Goal: Information Seeking & Learning: Find specific fact

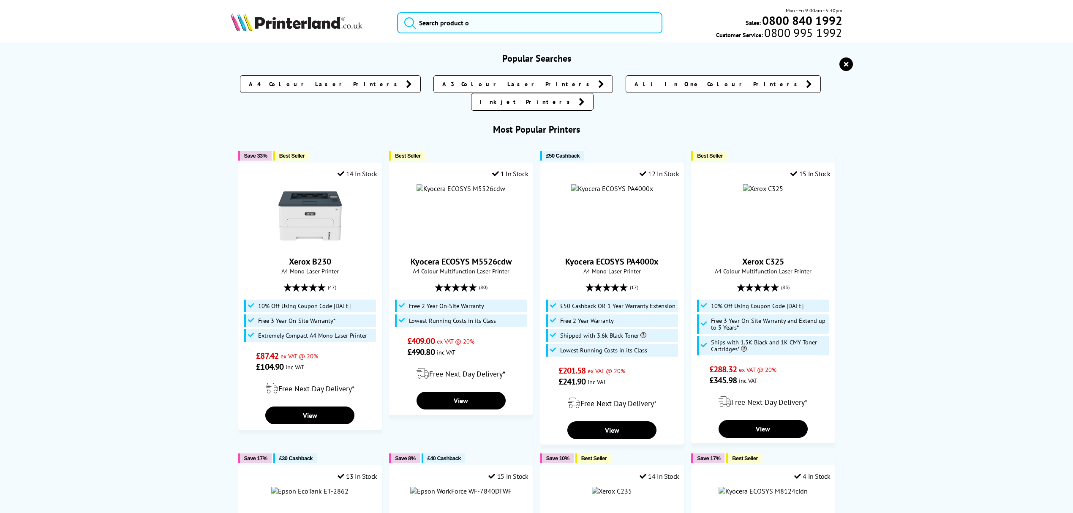
click at [589, 24] on input "search" at bounding box center [529, 22] width 265 height 21
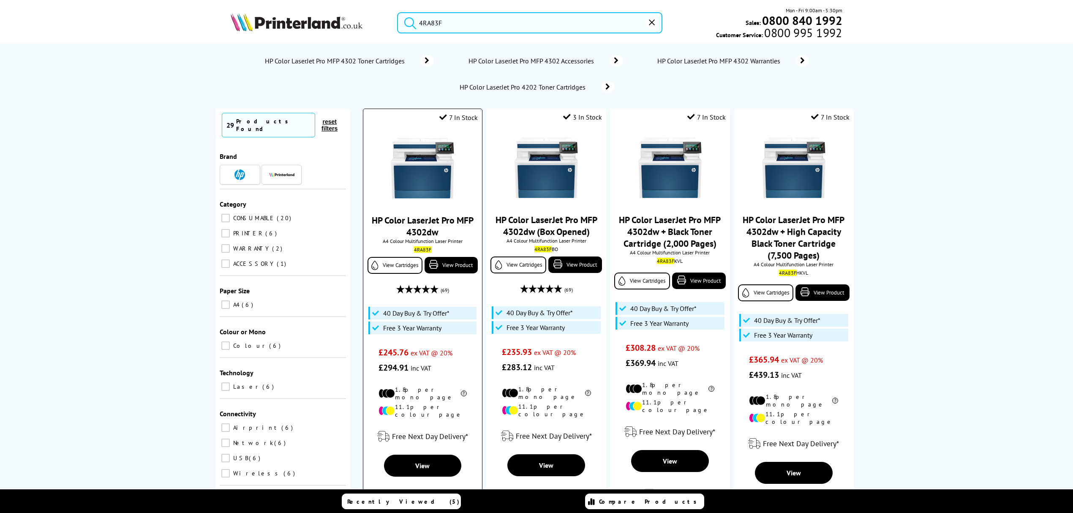
type input "4RA83F"
click at [428, 164] on img at bounding box center [422, 167] width 63 height 63
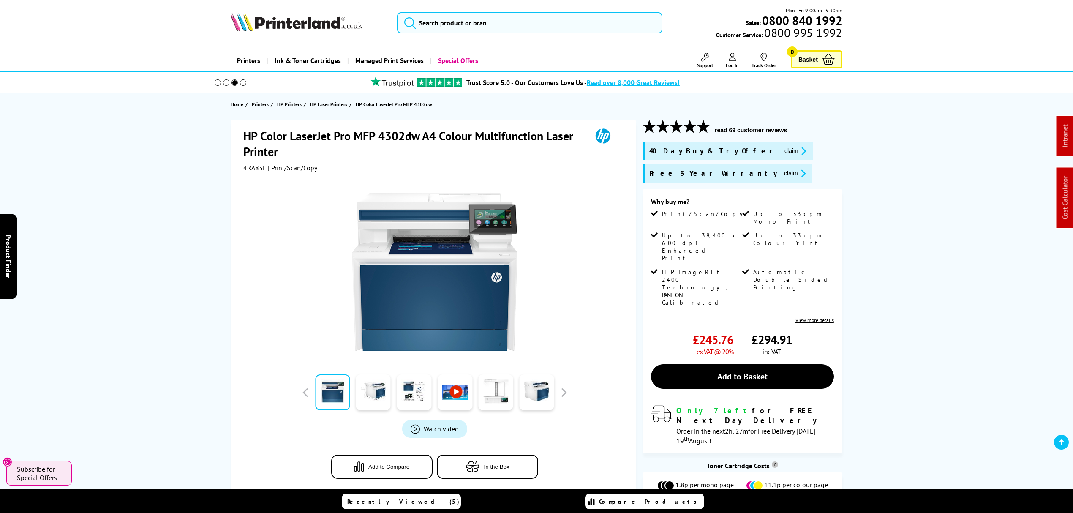
drag, startPoint x: 592, startPoint y: 329, endPoint x: 522, endPoint y: 74, distance: 263.8
click at [511, 24] on input "search" at bounding box center [529, 22] width 265 height 21
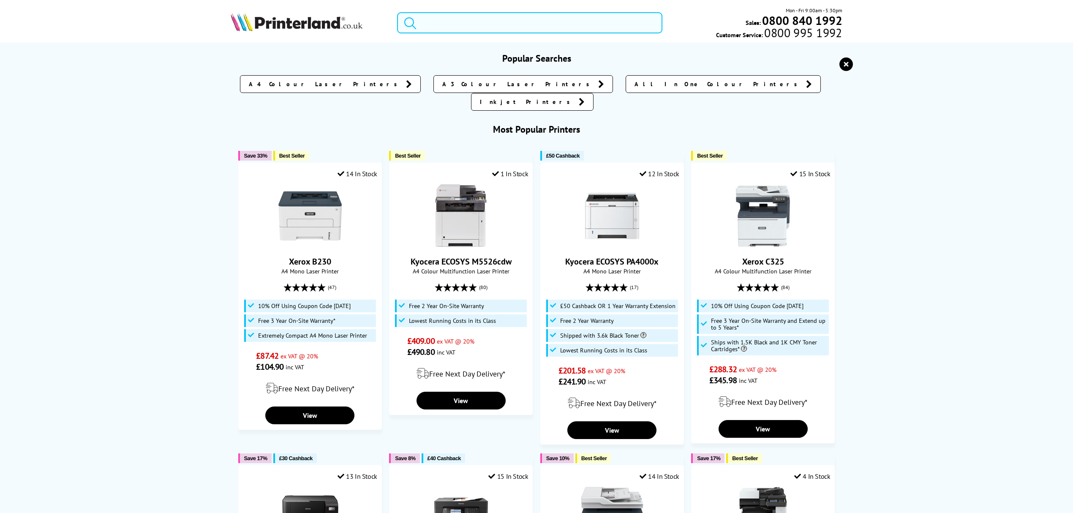
paste input "5159C007"
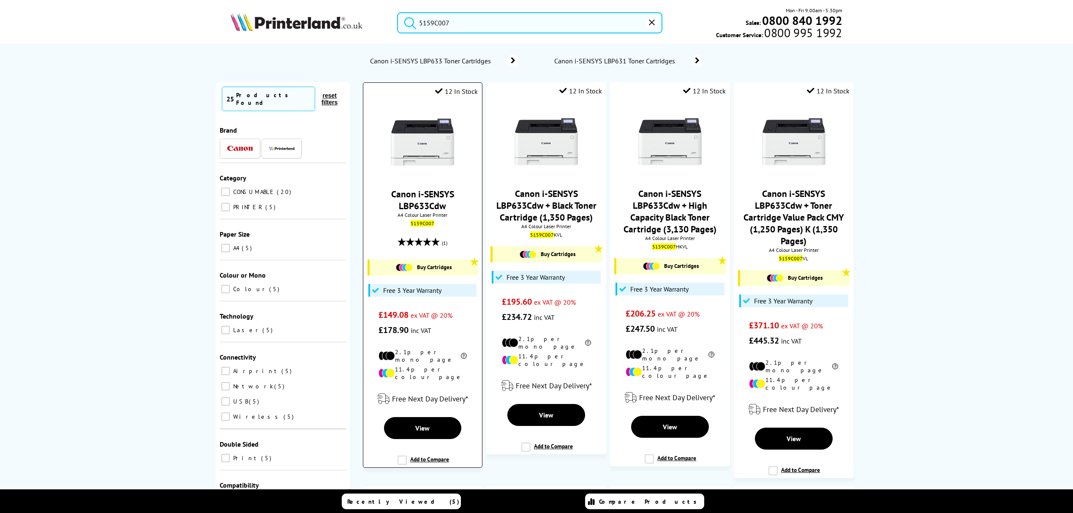
type input "5159C007"
click at [437, 149] on img at bounding box center [422, 141] width 63 height 63
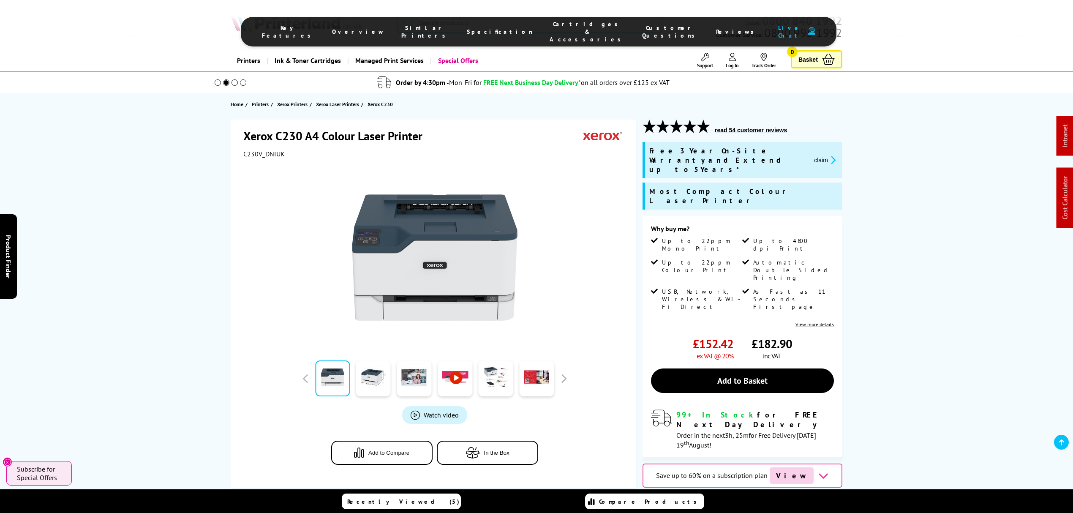
drag, startPoint x: 571, startPoint y: 398, endPoint x: 563, endPoint y: 87, distance: 310.6
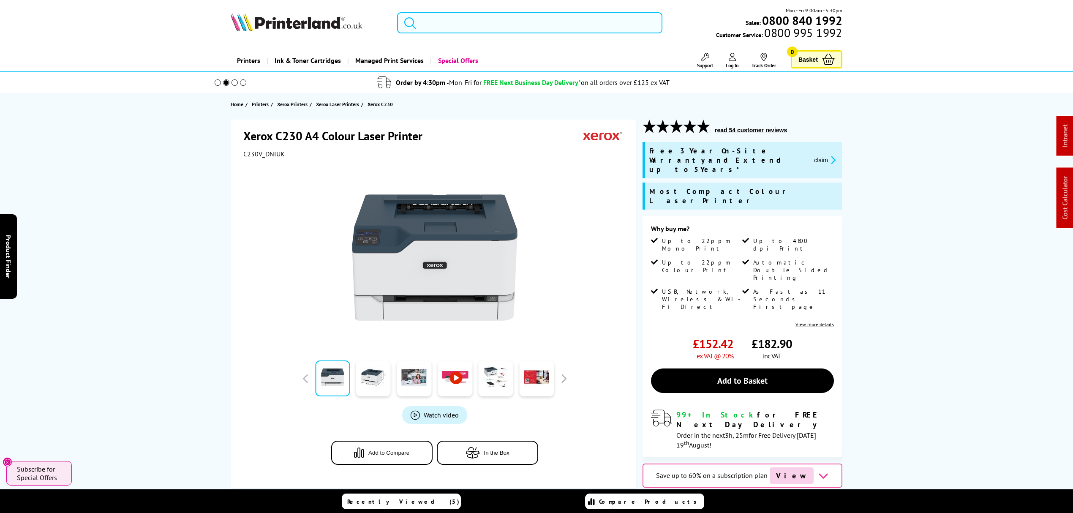
click at [546, 19] on input "search" at bounding box center [529, 22] width 265 height 21
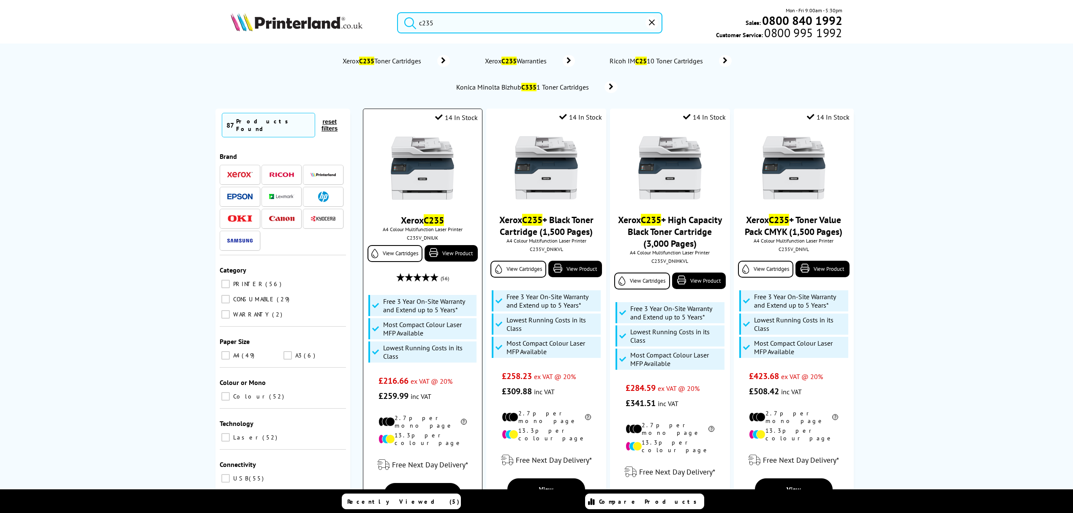
type input "c235"
click at [424, 166] on img at bounding box center [422, 167] width 63 height 63
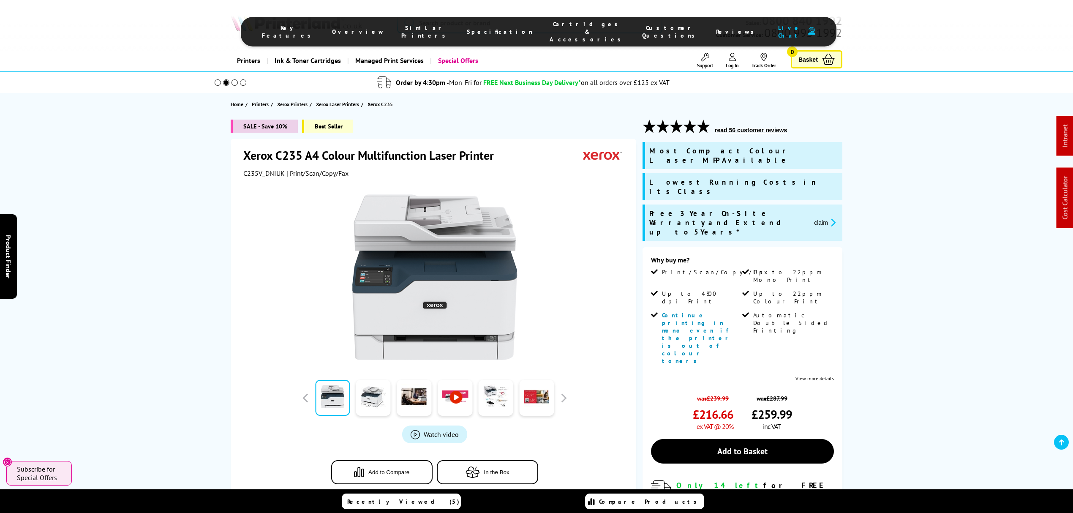
drag, startPoint x: 789, startPoint y: 238, endPoint x: 744, endPoint y: 132, distance: 115.5
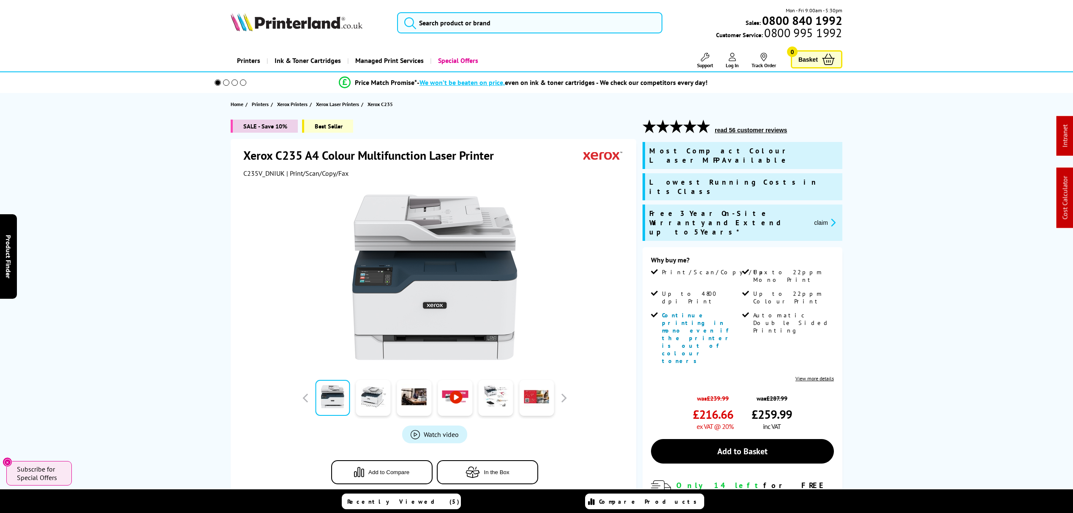
click at [254, 171] on span "C235V_DNIUK" at bounding box center [263, 173] width 41 height 8
copy span "C235V_DNIUK"
click at [815, 209] on span "claim" at bounding box center [822, 223] width 31 height 28
click at [819, 218] on button "claim" at bounding box center [825, 223] width 27 height 10
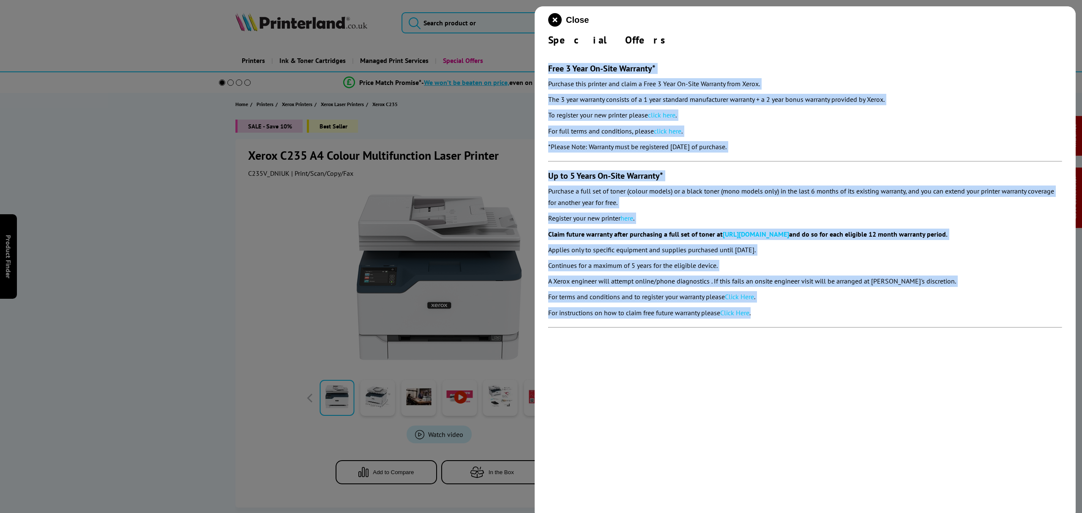
drag, startPoint x: 777, startPoint y: 313, endPoint x: 545, endPoint y: 68, distance: 337.7
click at [545, 68] on div "Close Special Offers Free 3 Year On-Site Warranty* Purchase this printer and cl…" at bounding box center [804, 262] width 541 height 513
copy section "Lore 3 Ipsu Do-Sita Consecte* Adipisci elit seddoei tem incid u Labo 8 Etdo Ma-…"
click at [558, 19] on icon "close modal" at bounding box center [555, 20] width 14 height 14
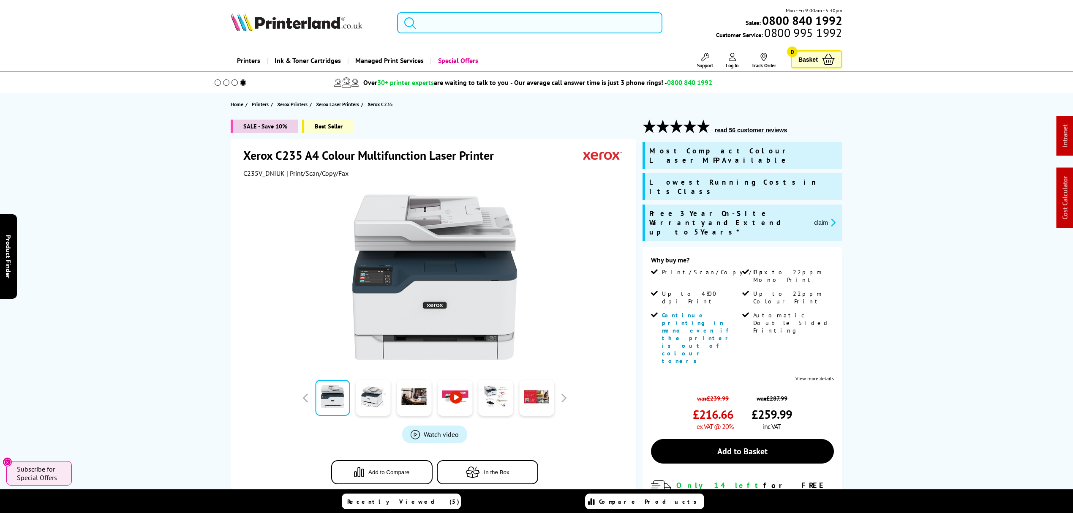
click at [493, 25] on input "search" at bounding box center [529, 22] width 265 height 21
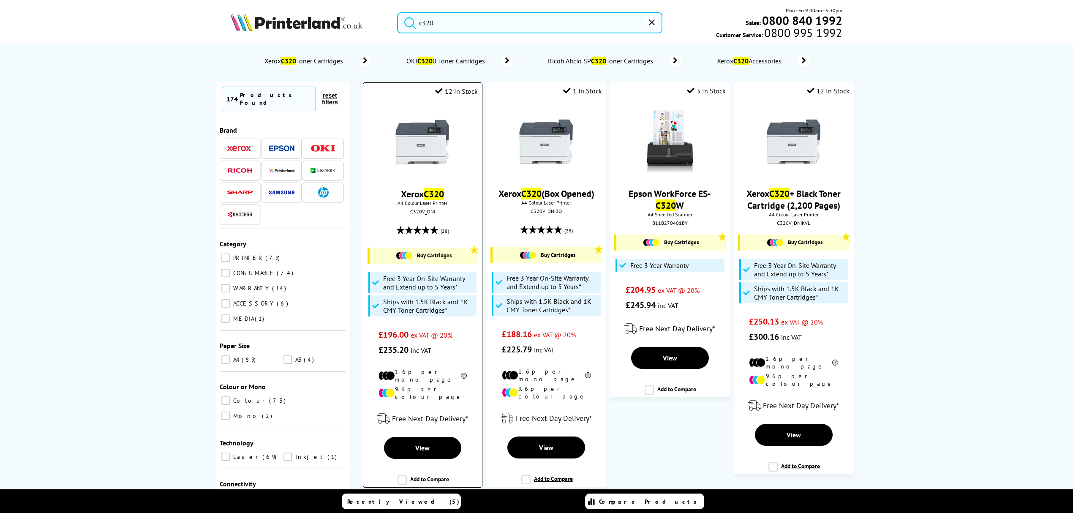
type input "c320"
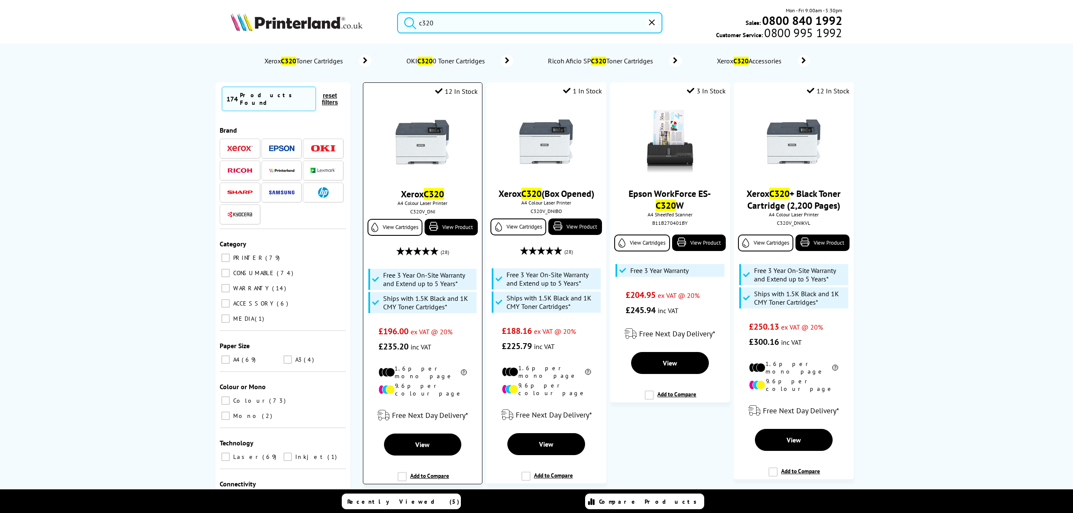
click at [414, 119] on img at bounding box center [422, 141] width 63 height 63
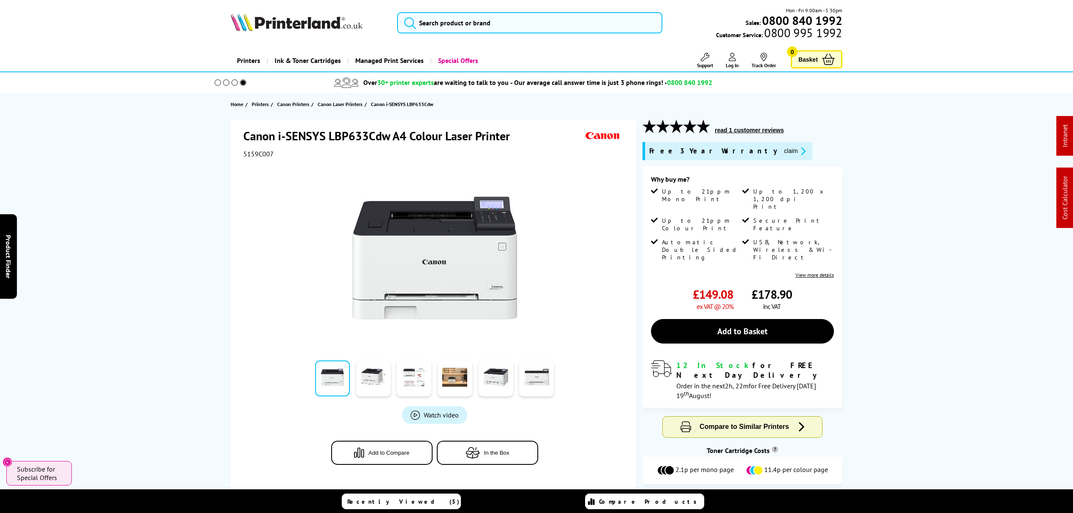
drag, startPoint x: 193, startPoint y: 169, endPoint x: 210, endPoint y: 141, distance: 32.8
drag, startPoint x: 129, startPoint y: 272, endPoint x: 148, endPoint y: 98, distance: 175.1
drag, startPoint x: 955, startPoint y: 357, endPoint x: 911, endPoint y: 150, distance: 211.7
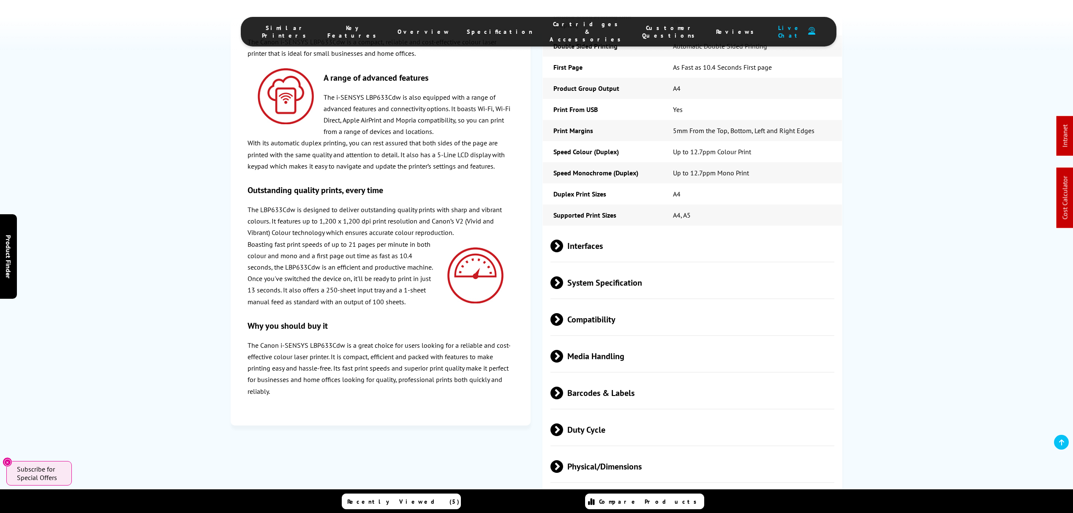
scroll to position [1746, 0]
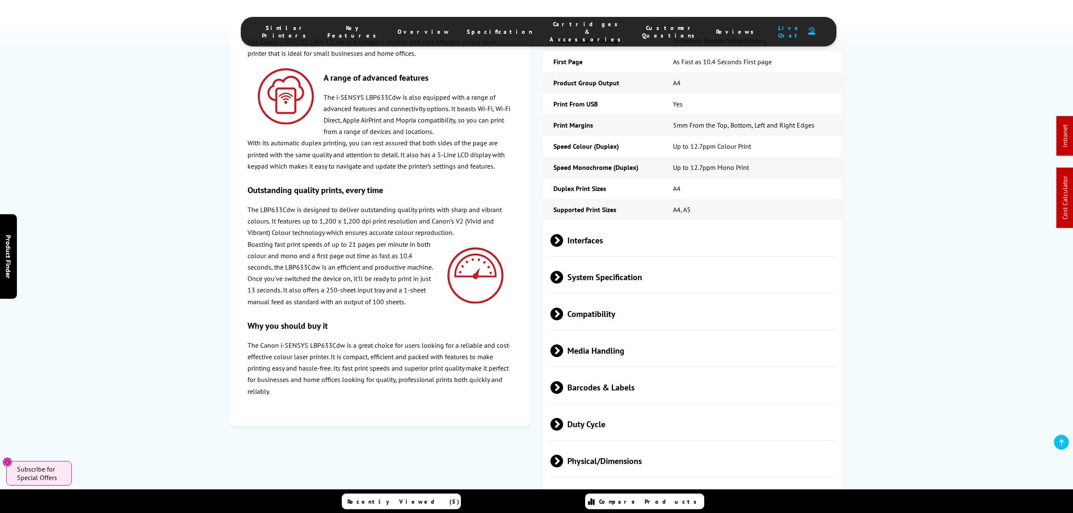
click at [597, 335] on span "Media Handling" at bounding box center [693, 351] width 284 height 32
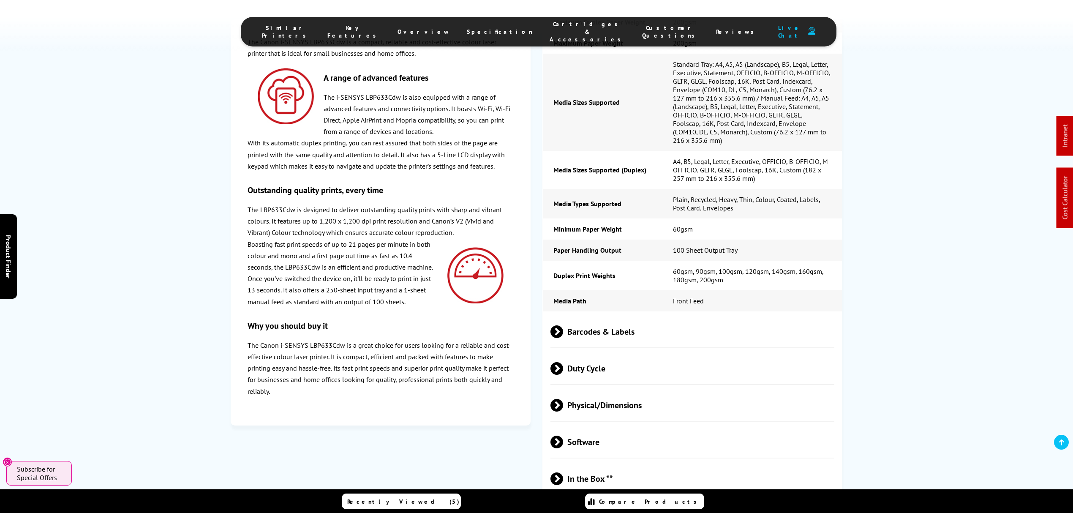
scroll to position [2197, 0]
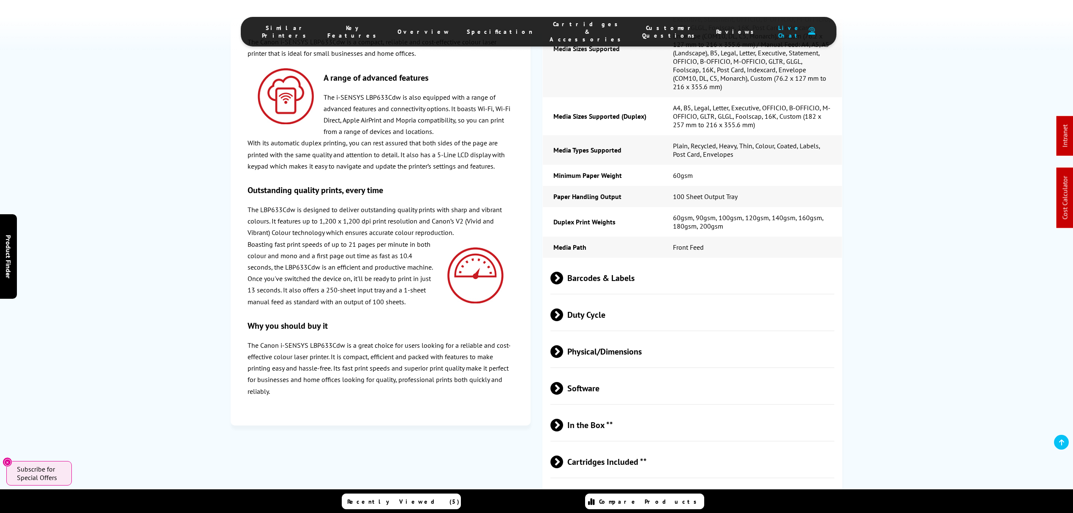
click at [619, 335] on span "Physical/Dimensions" at bounding box center [693, 351] width 284 height 32
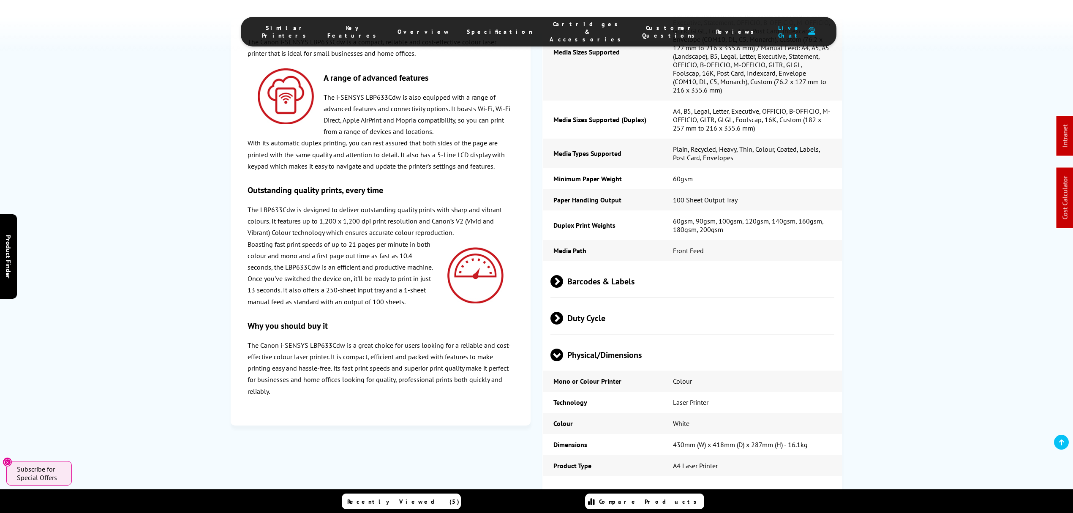
scroll to position [0, 0]
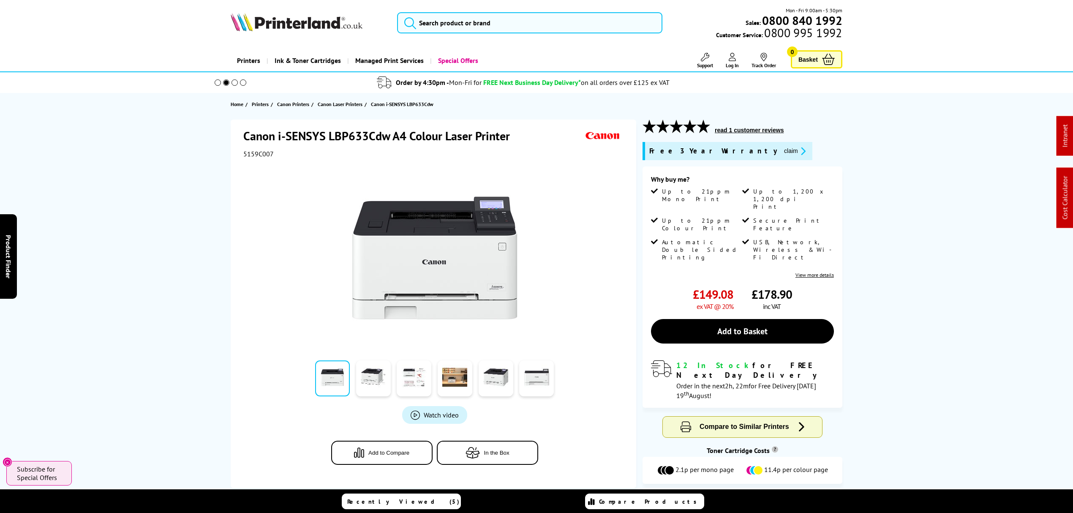
drag, startPoint x: 698, startPoint y: 133, endPoint x: 701, endPoint y: 12, distance: 120.9
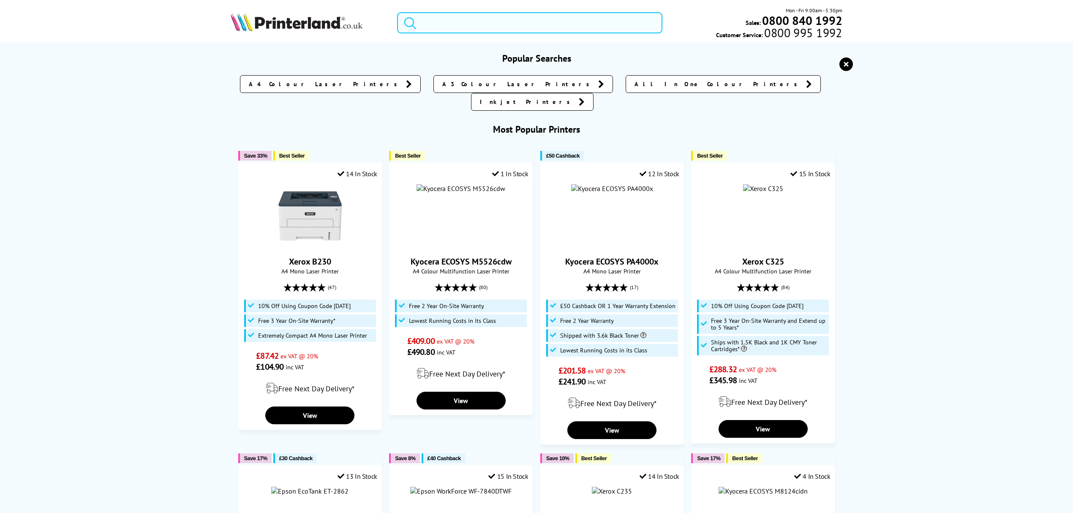
click at [629, 17] on input "search" at bounding box center [529, 22] width 265 height 21
paste input "MFCL3740CDWZU1"
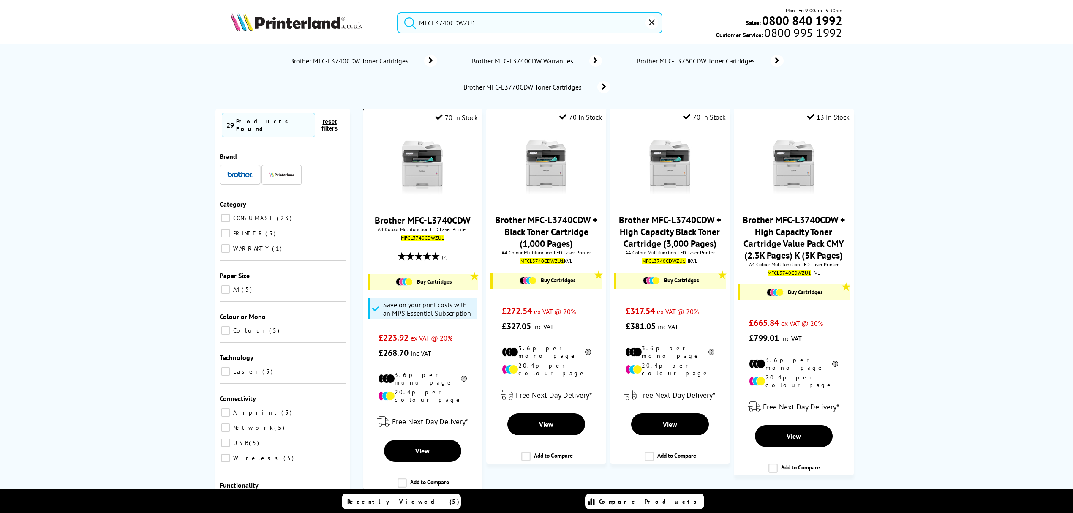
type input "MFCL3740CDWZU1"
click at [405, 170] on img at bounding box center [422, 167] width 63 height 63
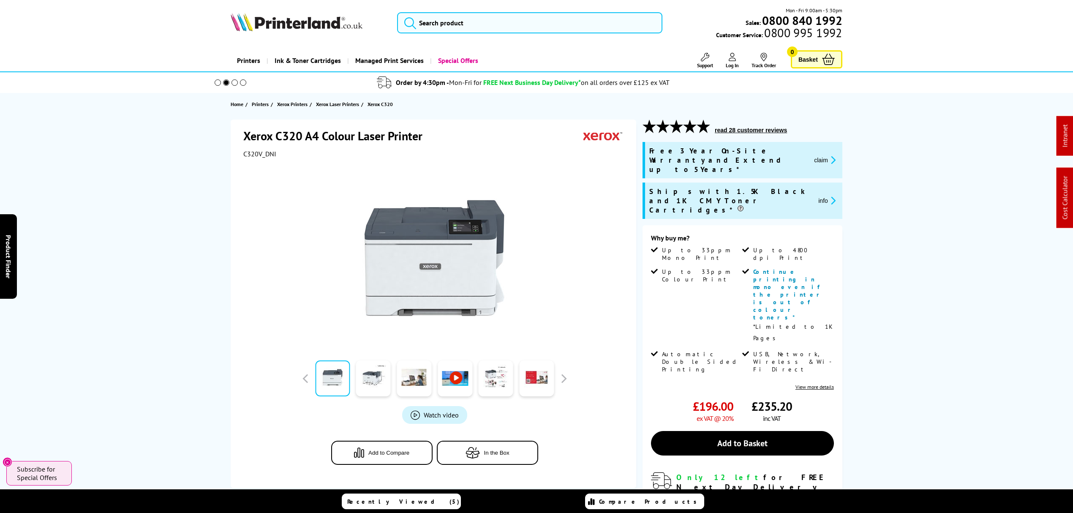
click at [262, 152] on span "C320V_DNI" at bounding box center [259, 154] width 33 height 8
copy span "C320V_DNI"
click at [820, 158] on button "claim" at bounding box center [825, 160] width 27 height 10
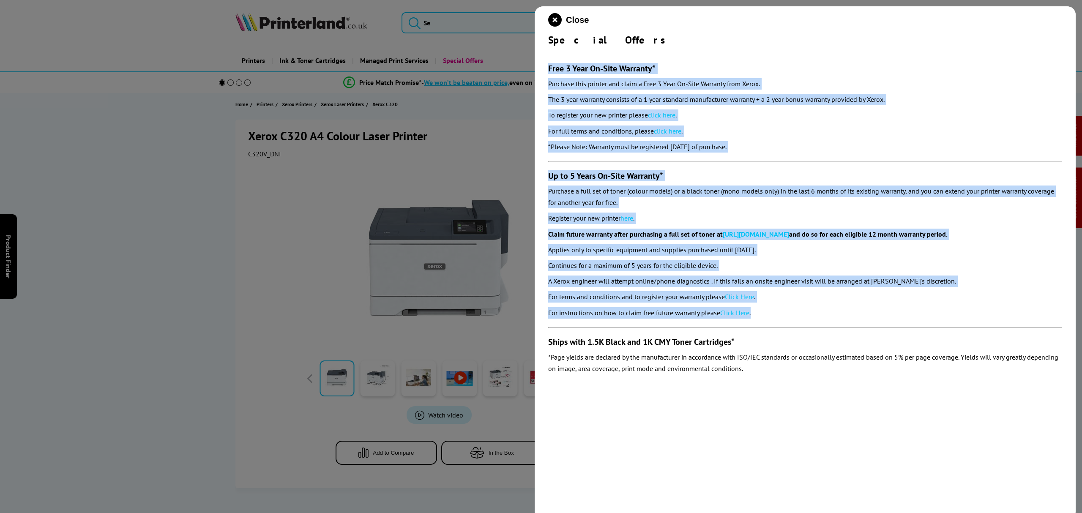
drag, startPoint x: 770, startPoint y: 313, endPoint x: 555, endPoint y: 58, distance: 333.8
click at [544, 67] on div "Close Special Offers Free 3 Year On-Site Warranty* Purchase this printer and cl…" at bounding box center [804, 262] width 541 height 513
copy section "Lore 3 Ipsu Do-Sita Consecte* Adipisci elit seddoei tem incid u Labo 8 Etdo Ma-…"
click at [556, 21] on icon "close modal" at bounding box center [555, 20] width 14 height 14
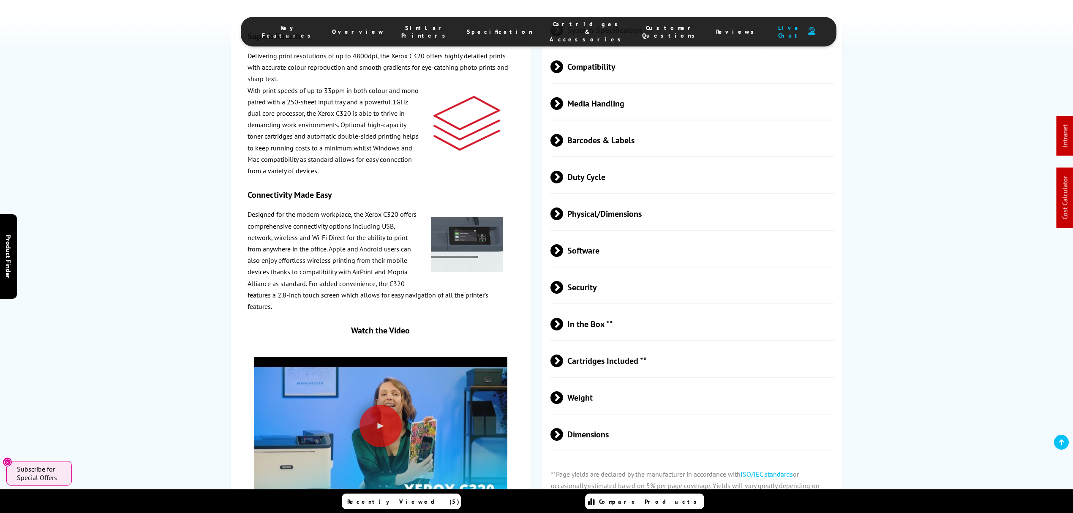
scroll to position [2253, 0]
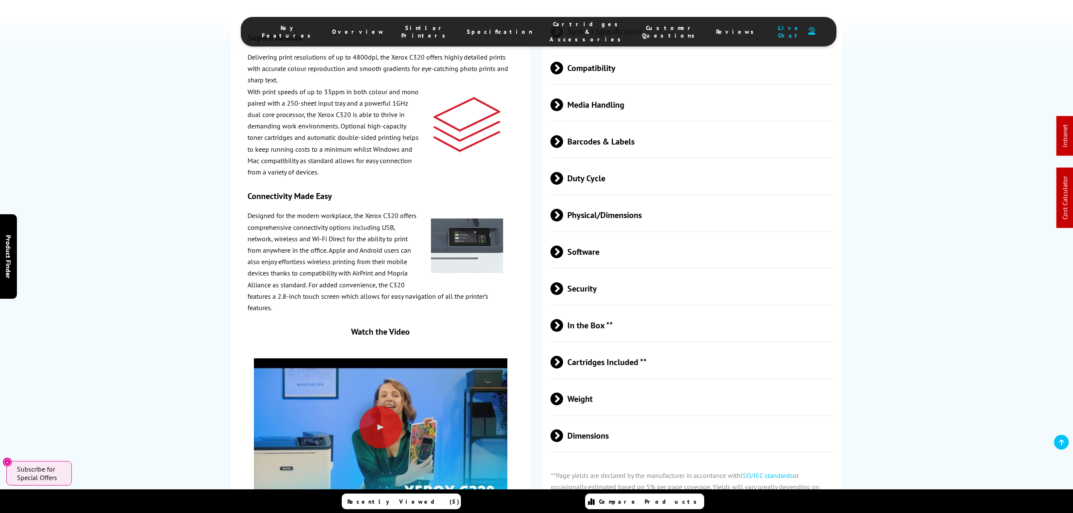
click at [608, 199] on span "Physical/Dimensions" at bounding box center [693, 215] width 284 height 32
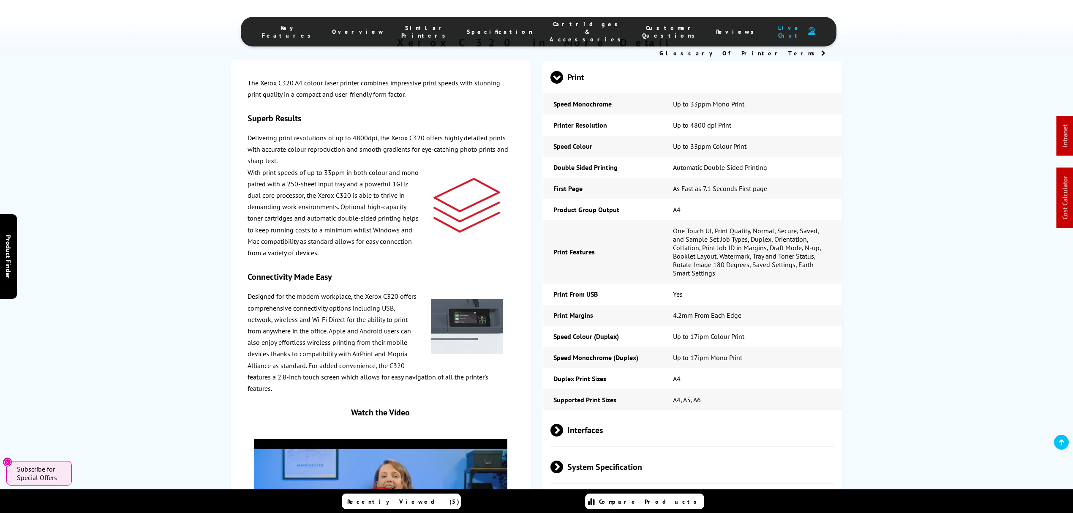
scroll to position [2028, 0]
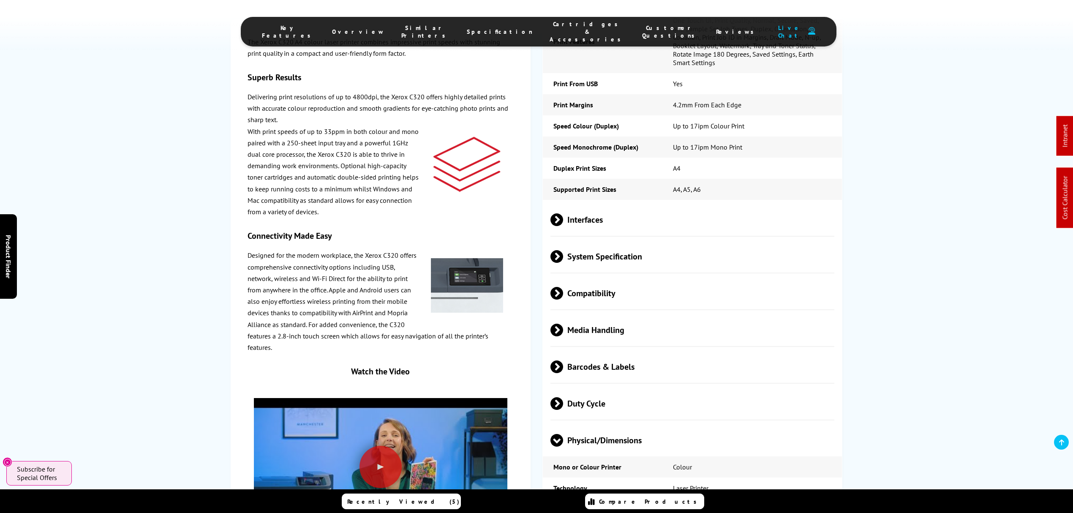
click at [623, 314] on span "Media Handling" at bounding box center [693, 330] width 284 height 32
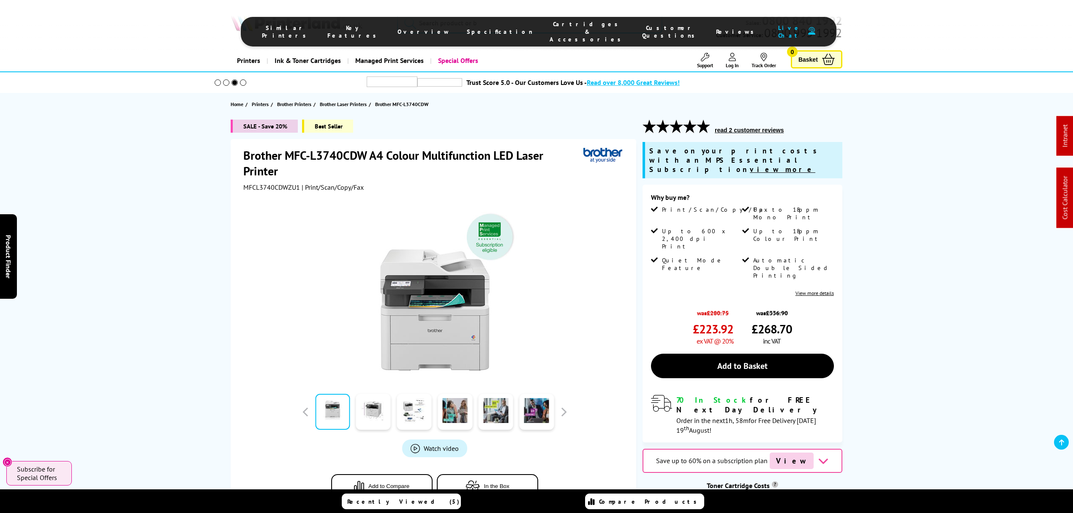
drag, startPoint x: 526, startPoint y: 251, endPoint x: 505, endPoint y: 149, distance: 104.0
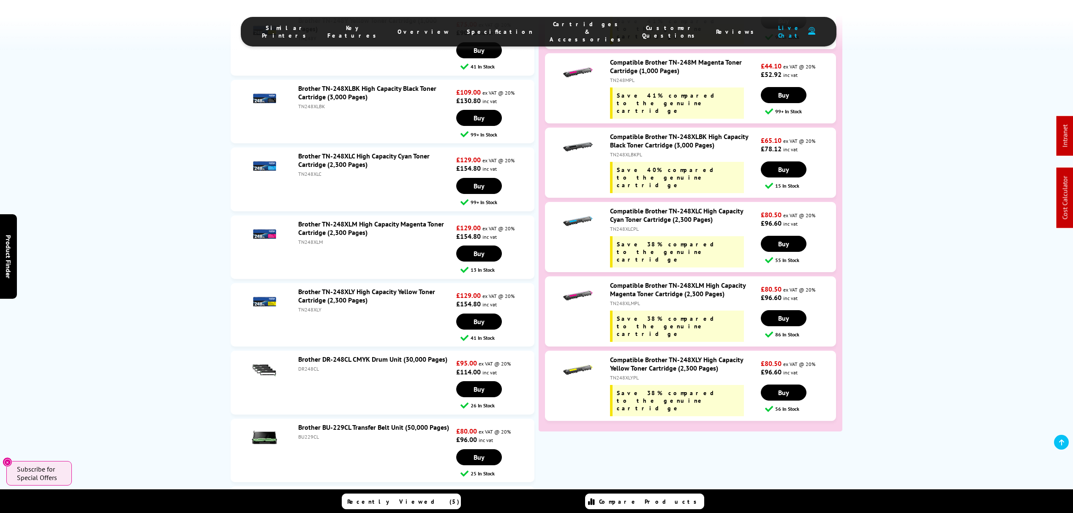
scroll to position [3510, 0]
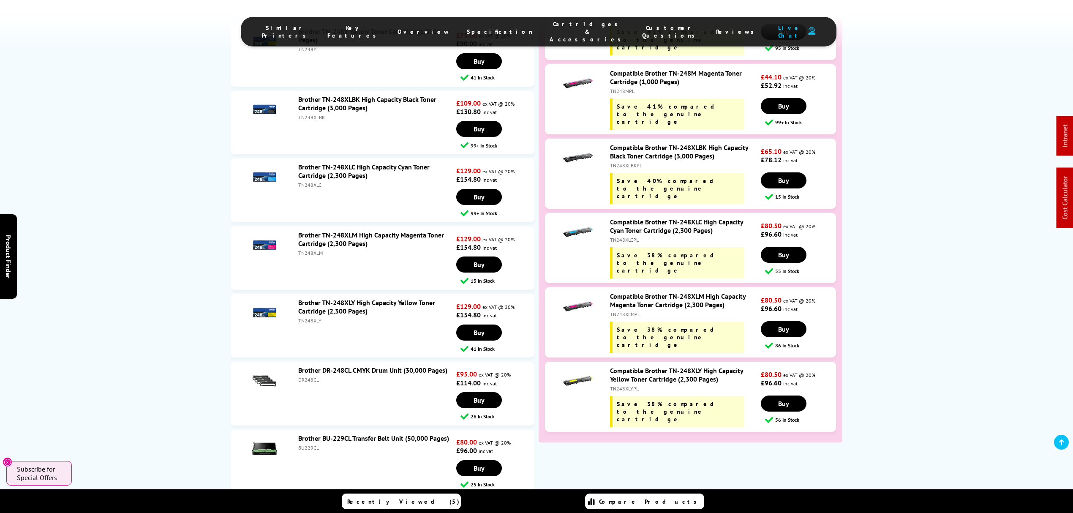
drag, startPoint x: 149, startPoint y: 275, endPoint x: 146, endPoint y: 255, distance: 19.6
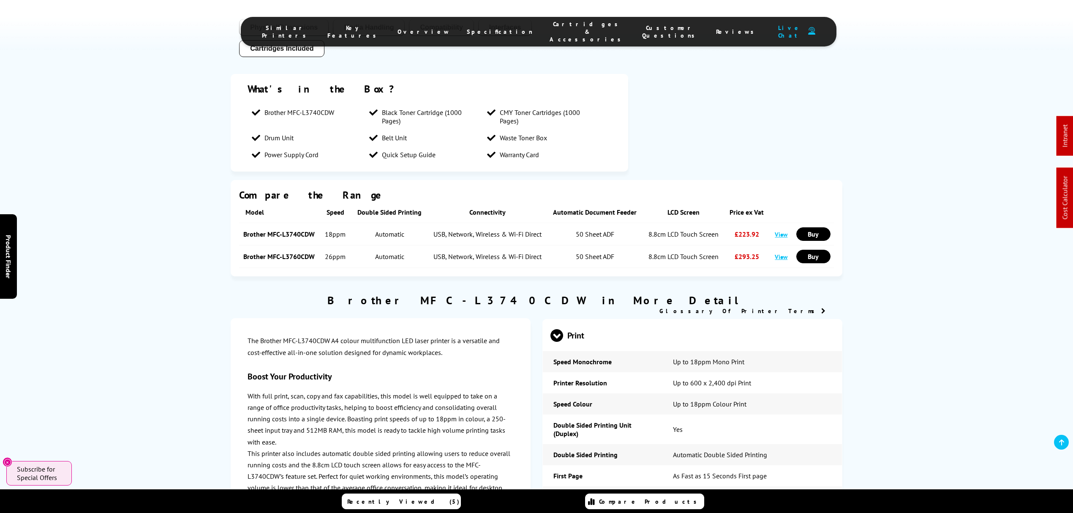
scroll to position [0, 0]
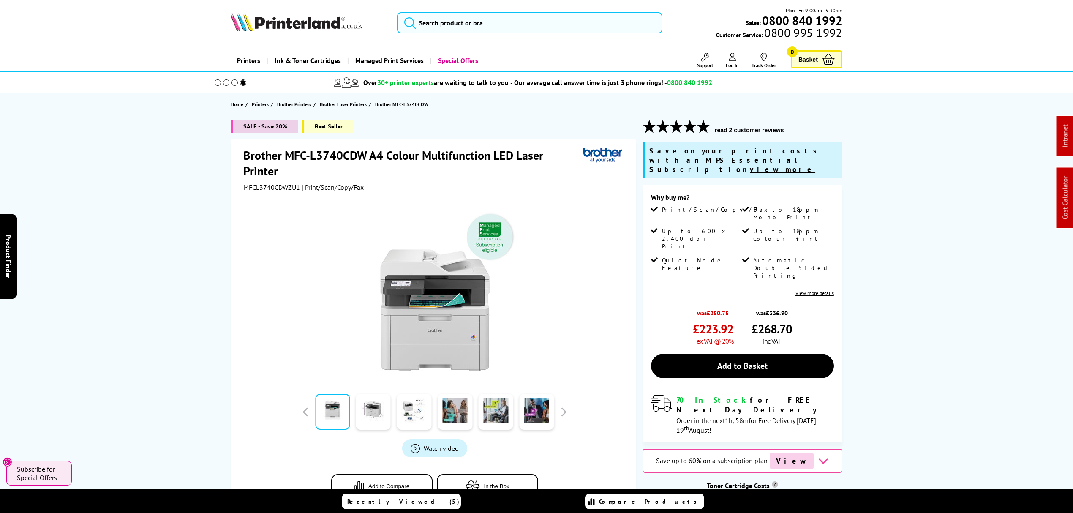
drag, startPoint x: 141, startPoint y: 314, endPoint x: 134, endPoint y: 107, distance: 207.1
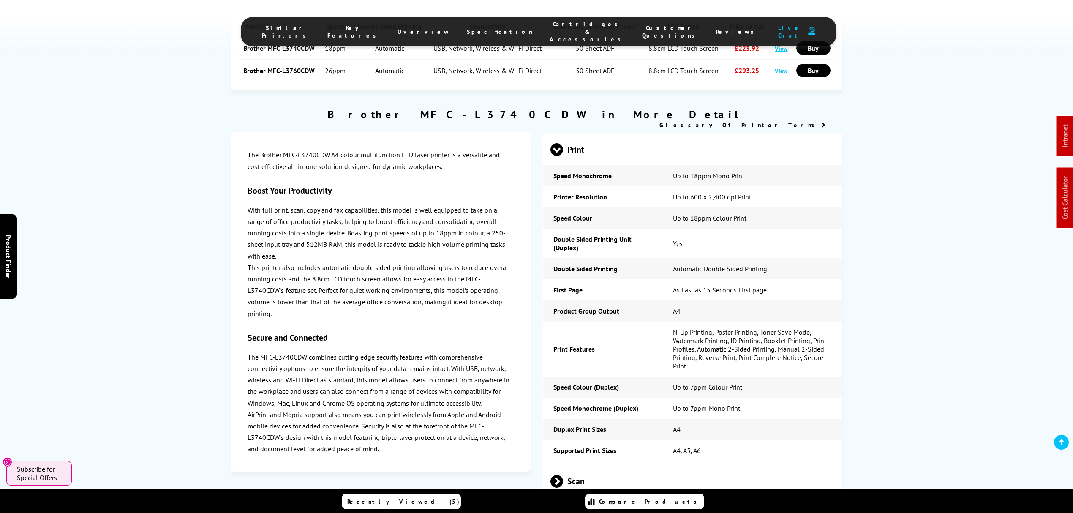
scroll to position [1971, 0]
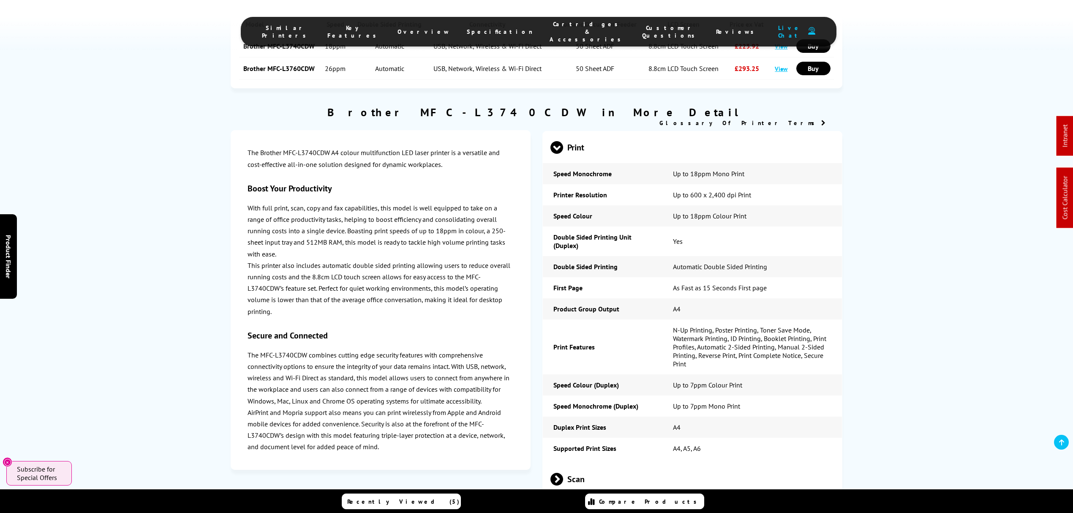
click at [679, 463] on span "Scan" at bounding box center [693, 479] width 284 height 32
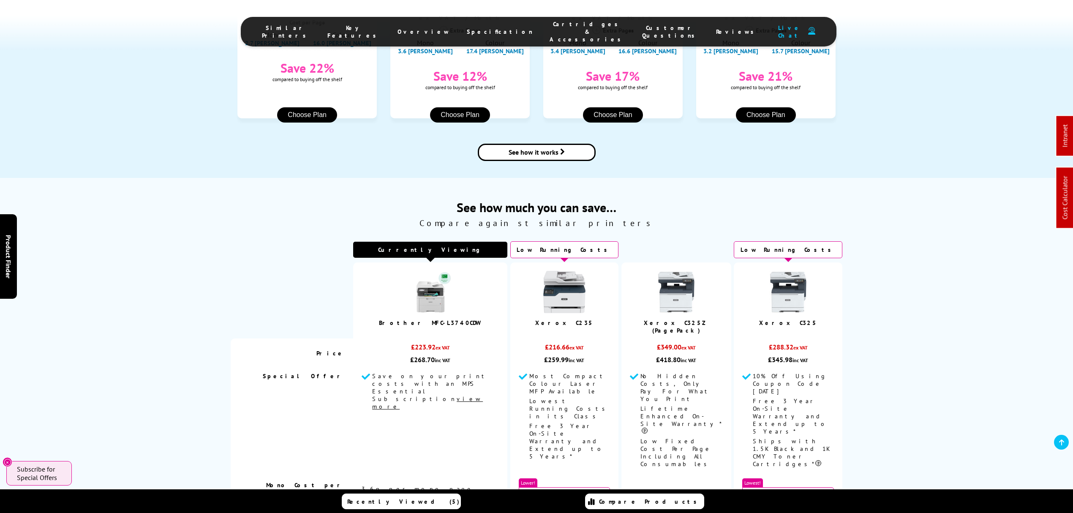
scroll to position [0, 0]
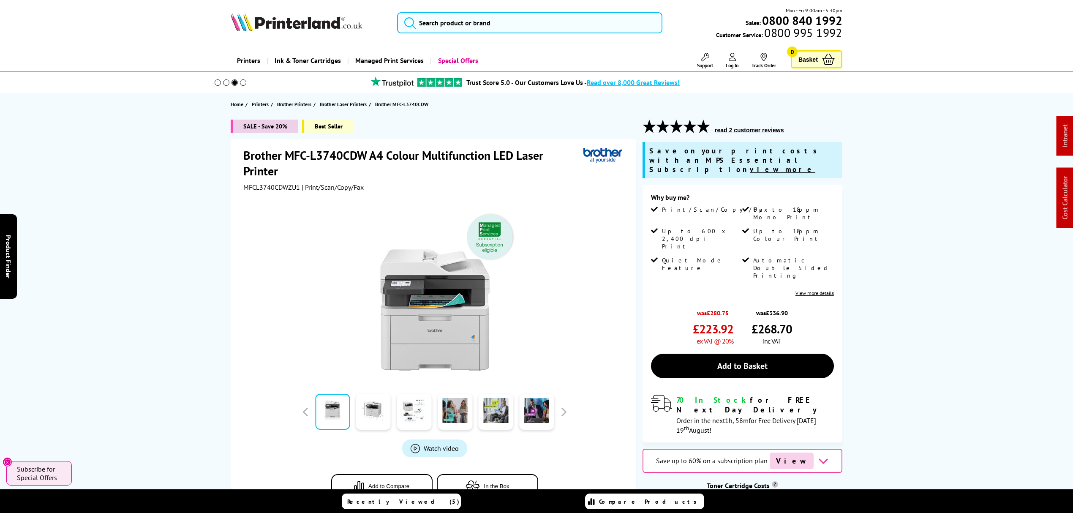
drag, startPoint x: 952, startPoint y: 193, endPoint x: 939, endPoint y: 83, distance: 111.1
drag, startPoint x: 364, startPoint y: 244, endPoint x: 368, endPoint y: -29, distance: 272.5
drag, startPoint x: 734, startPoint y: 412, endPoint x: 705, endPoint y: 239, distance: 174.9
drag, startPoint x: 172, startPoint y: 93, endPoint x: 191, endPoint y: -22, distance: 116.5
click at [467, 21] on input "search" at bounding box center [529, 22] width 265 height 21
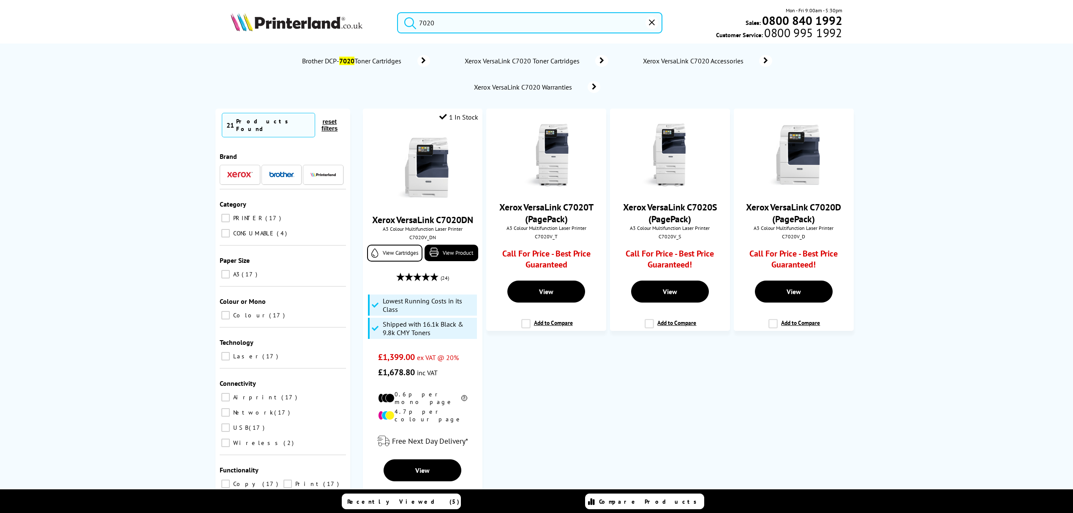
drag, startPoint x: 483, startPoint y: 21, endPoint x: 312, endPoint y: 24, distance: 171.6
click at [312, 24] on div "7020 Mon - Fri 9:00am - 5:30pm Sales: 0800 840 1992 Customer Service: 0800 995 …" at bounding box center [537, 24] width 676 height 37
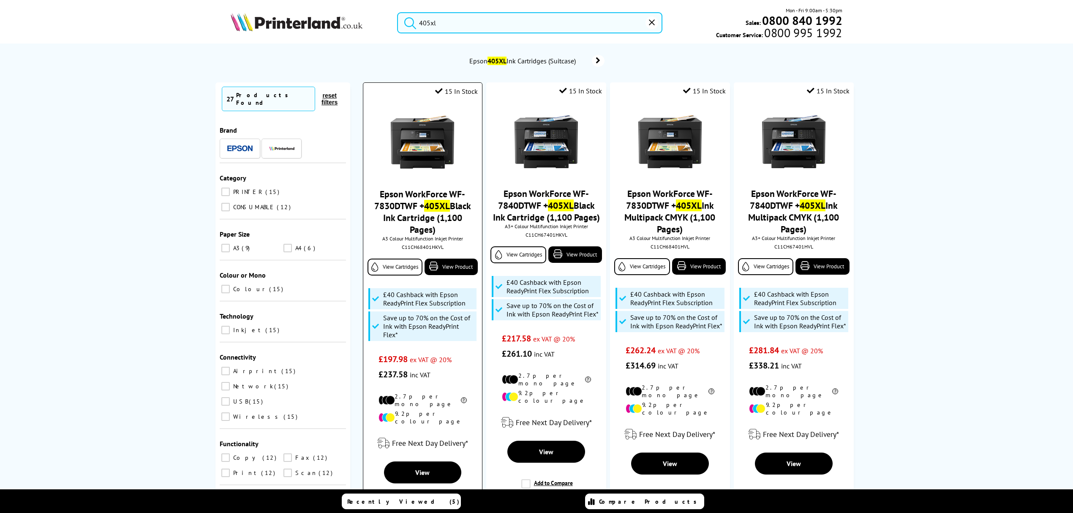
type input "405xl"
click at [411, 144] on img at bounding box center [422, 141] width 63 height 63
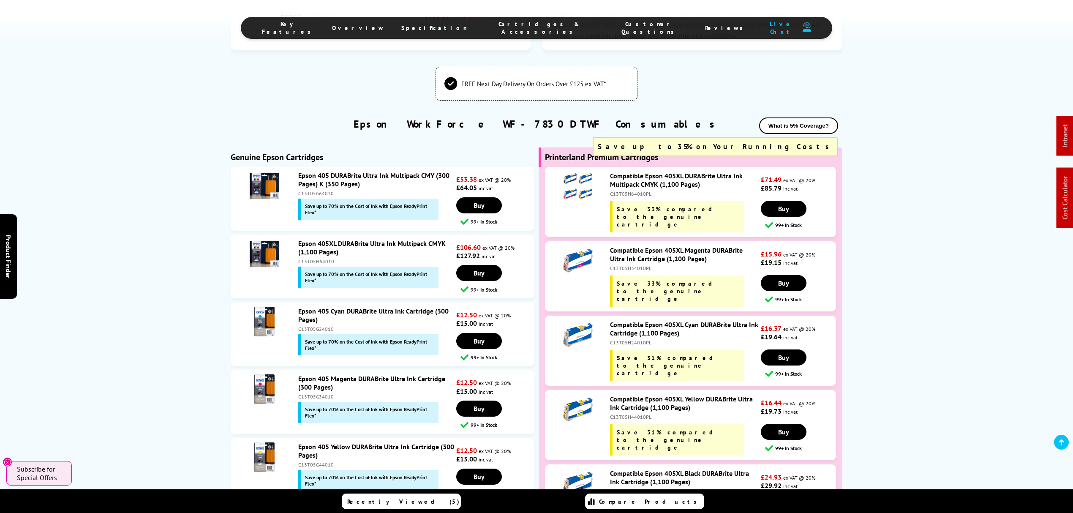
scroll to position [1633, 0]
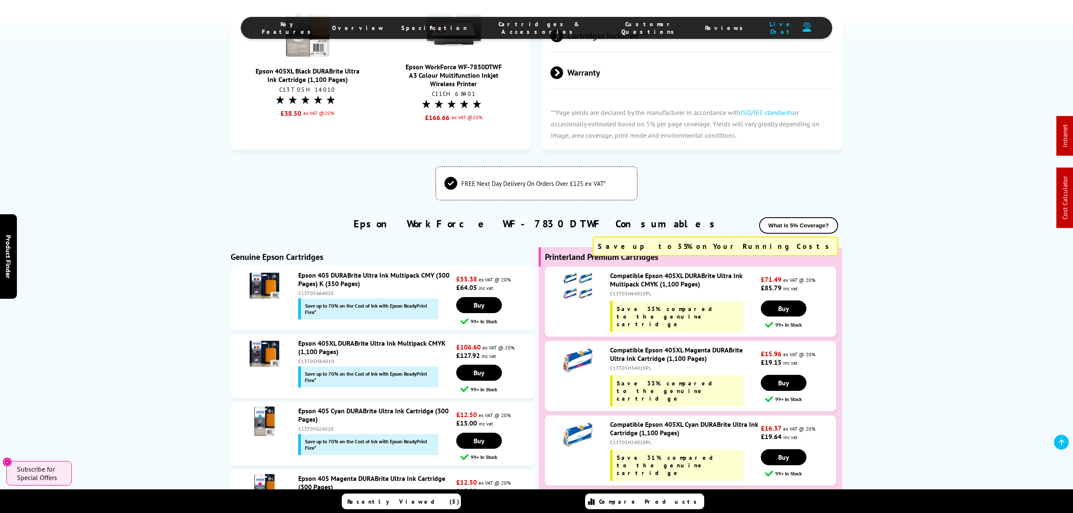
click at [323, 358] on div "C13T05H64010" at bounding box center [376, 361] width 156 height 6
copy div "C13T05H64010"
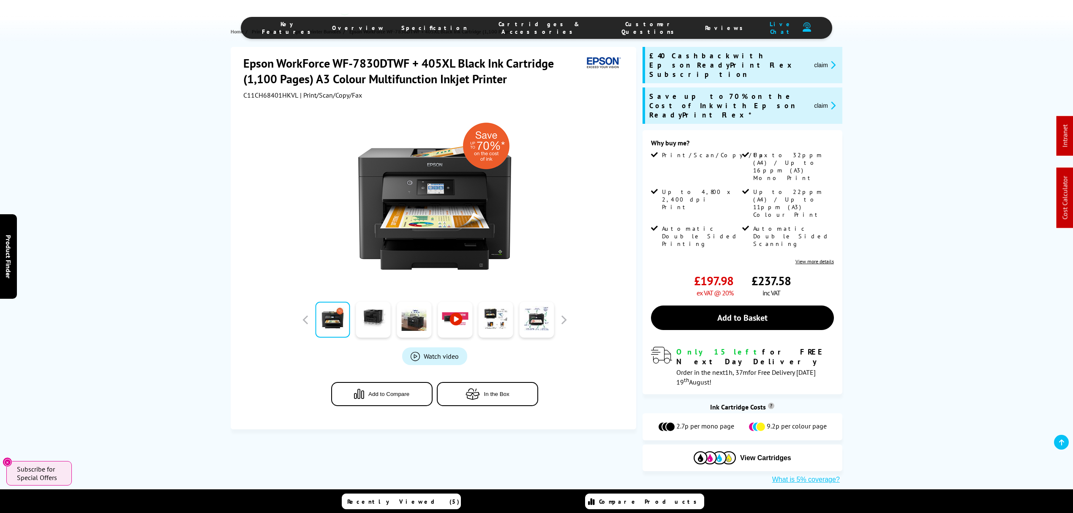
scroll to position [0, 0]
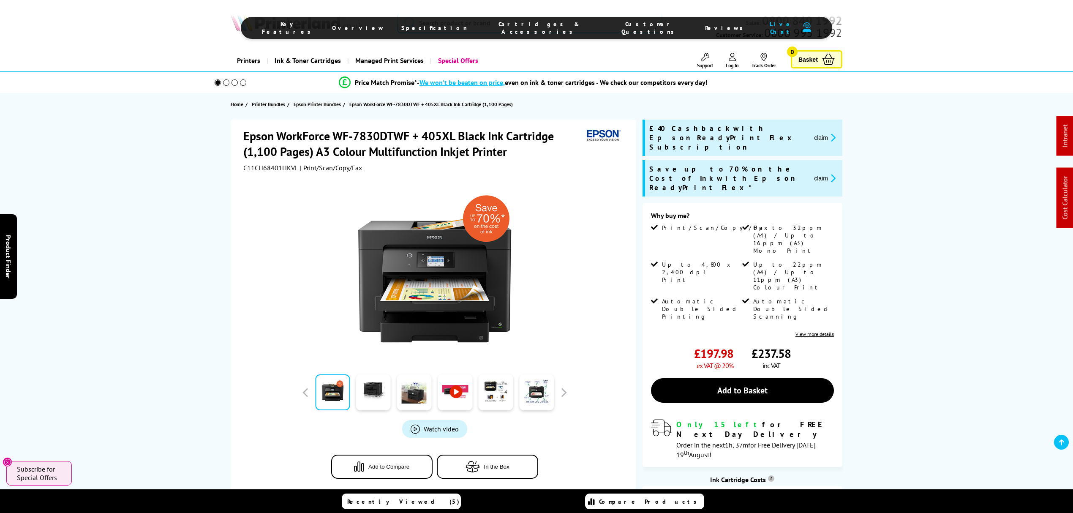
drag, startPoint x: 186, startPoint y: 254, endPoint x: 289, endPoint y: -38, distance: 309.6
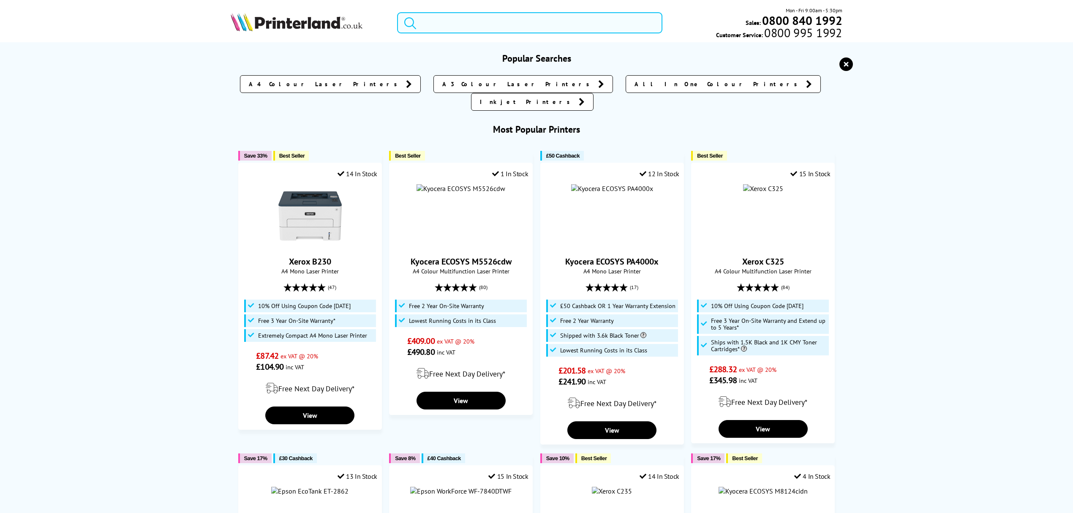
click at [494, 19] on input "search" at bounding box center [529, 22] width 265 height 21
paste input "3PZ95A"
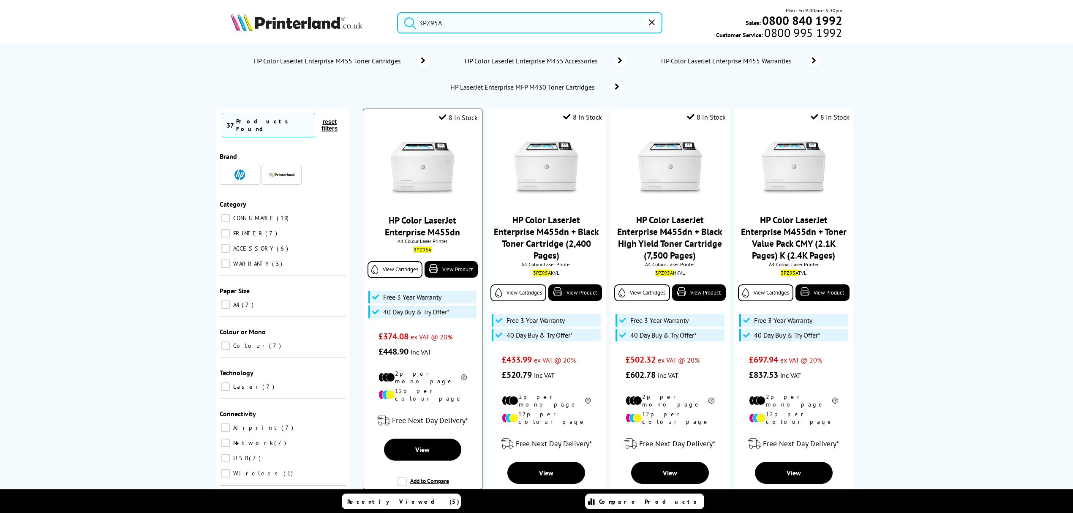
type input "3PZ95A"
click at [426, 171] on img at bounding box center [422, 167] width 63 height 63
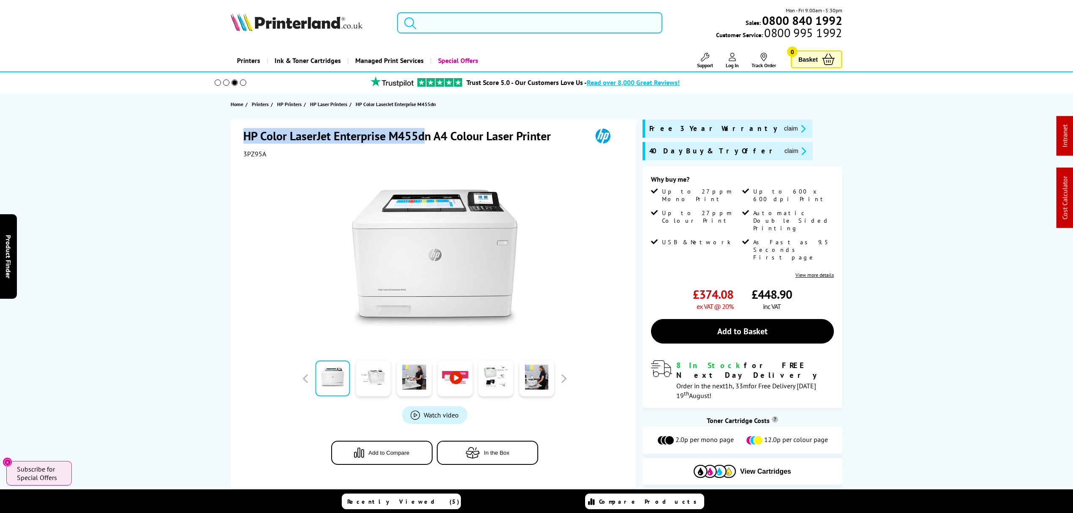
drag, startPoint x: 428, startPoint y: 134, endPoint x: 232, endPoint y: 134, distance: 196.0
click at [232, 134] on div "HP Color LaserJet Enterprise M455dn A4 Colour Laser Printer 3PZ95A Watch video …" at bounding box center [434, 304] width 406 height 368
copy h1 "HP Color LaserJet Enterprise M455d"
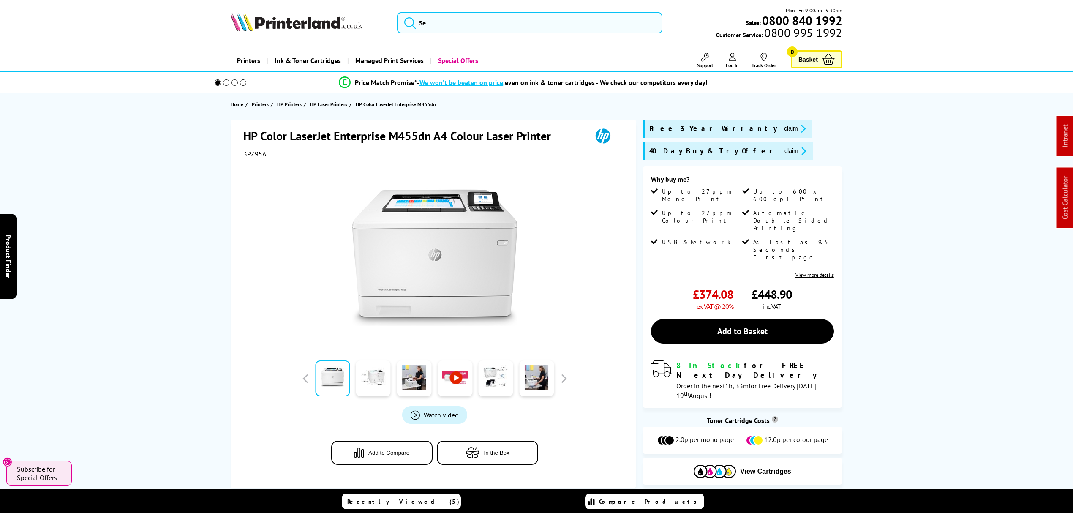
drag, startPoint x: 155, startPoint y: 382, endPoint x: 196, endPoint y: 3, distance: 382.1
drag, startPoint x: 754, startPoint y: 128, endPoint x: 758, endPoint y: 73, distance: 55.5
drag, startPoint x: 223, startPoint y: 130, endPoint x: 246, endPoint y: 69, distance: 65.0
